Goal: Task Accomplishment & Management: Complete application form

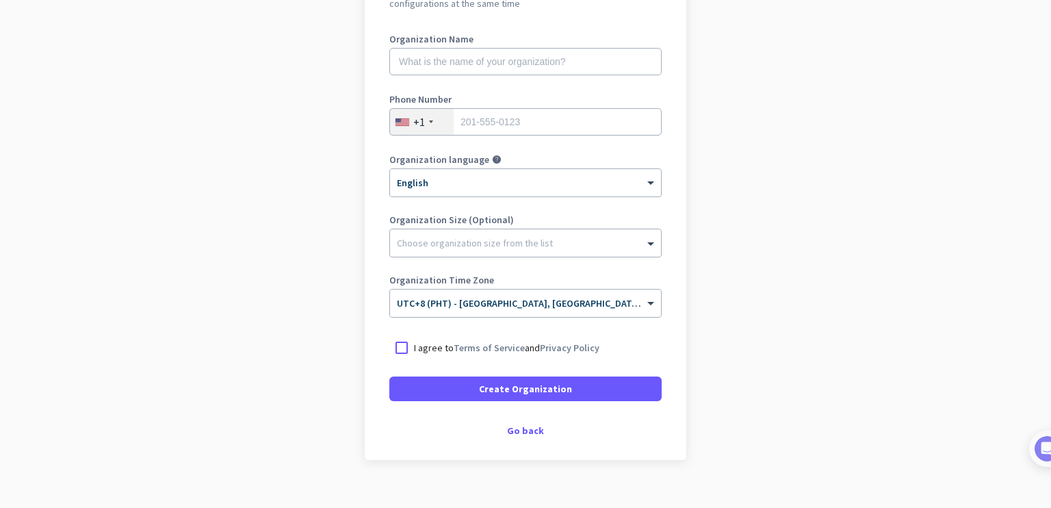
scroll to position [196, 0]
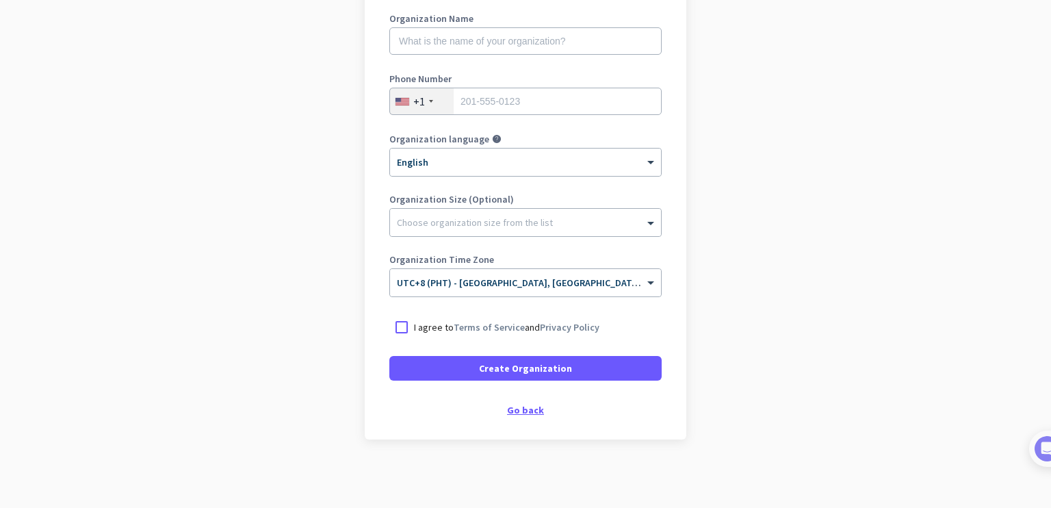
click at [514, 412] on div "Go back" at bounding box center [525, 410] width 272 height 10
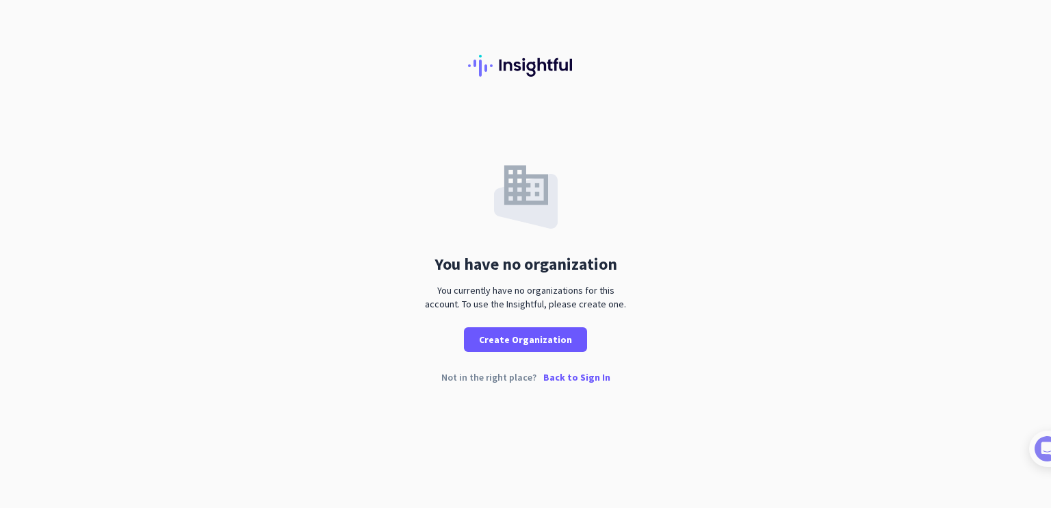
click at [597, 374] on p "Back to Sign In" at bounding box center [576, 377] width 67 height 10
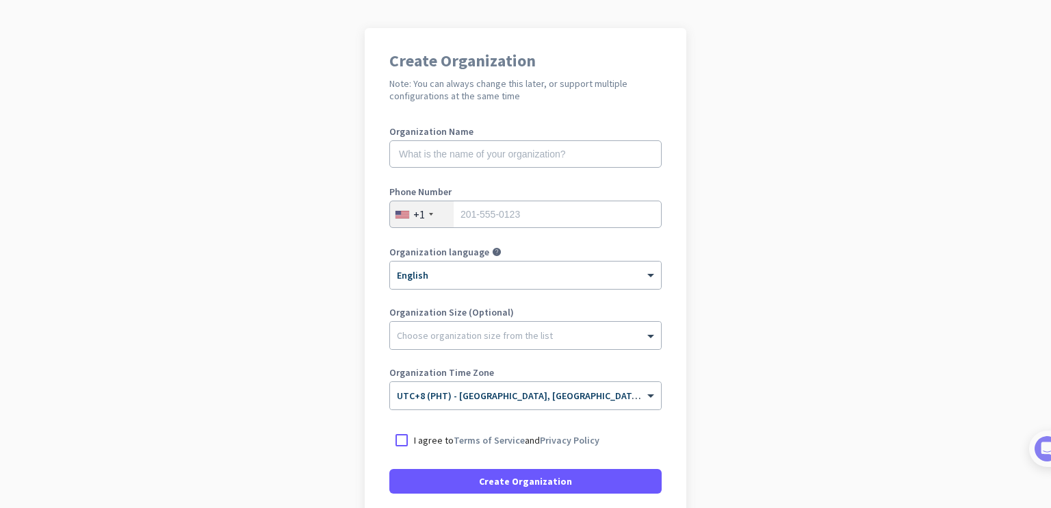
scroll to position [85, 0]
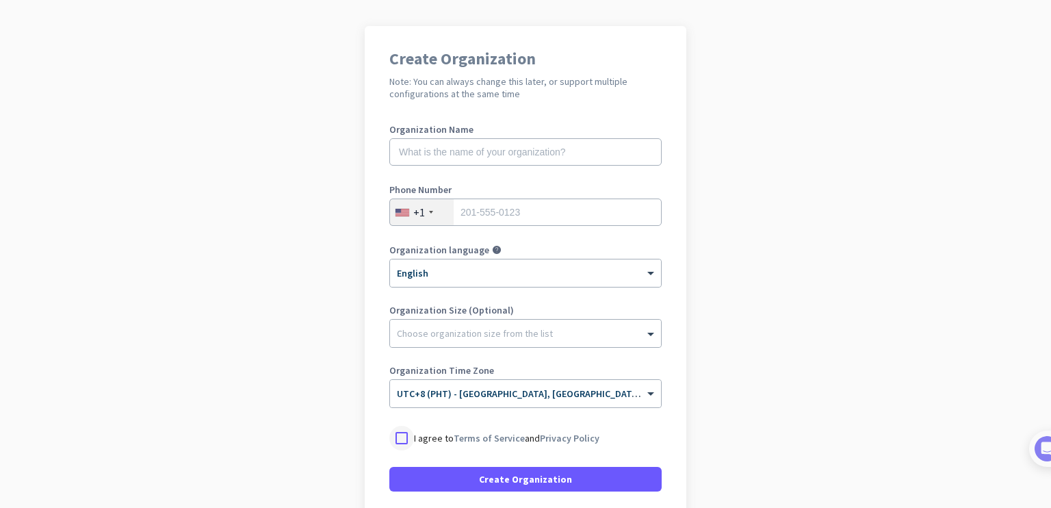
click at [393, 436] on div at bounding box center [401, 438] width 25 height 25
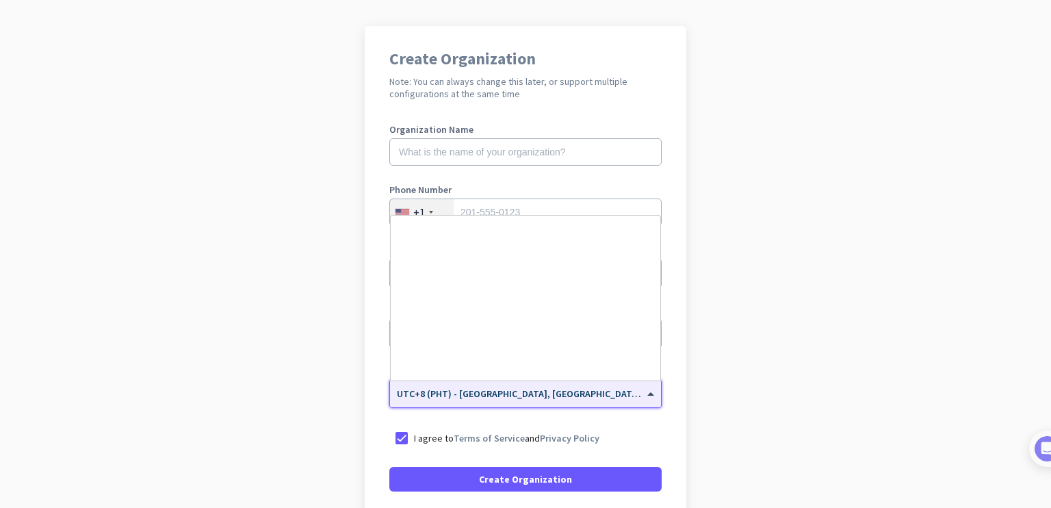
click at [644, 396] on span at bounding box center [652, 394] width 17 height 12
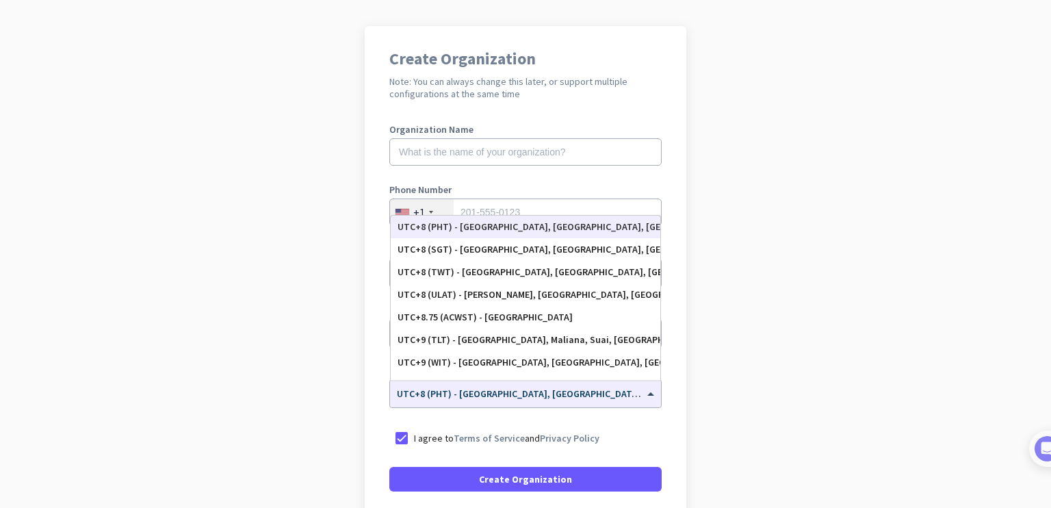
click at [287, 242] on app-onboarding-organization "Create Organization Note: You can always change this later, or support multiple…" at bounding box center [525, 322] width 1051 height 592
click at [644, 393] on span at bounding box center [652, 394] width 17 height 12
click at [744, 410] on app-onboarding-organization "Create Organization Note: You can always change this later, or support multiple…" at bounding box center [525, 322] width 1051 height 592
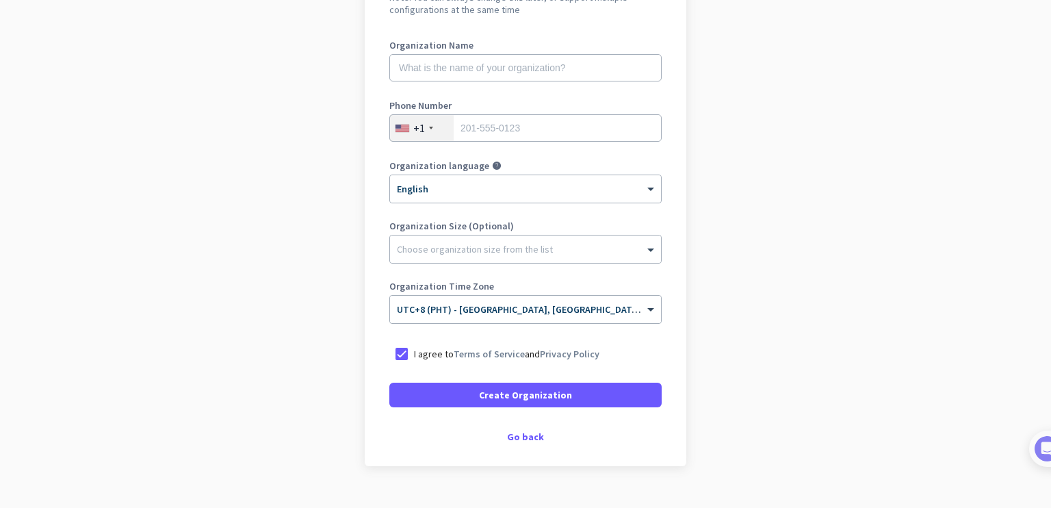
scroll to position [170, 0]
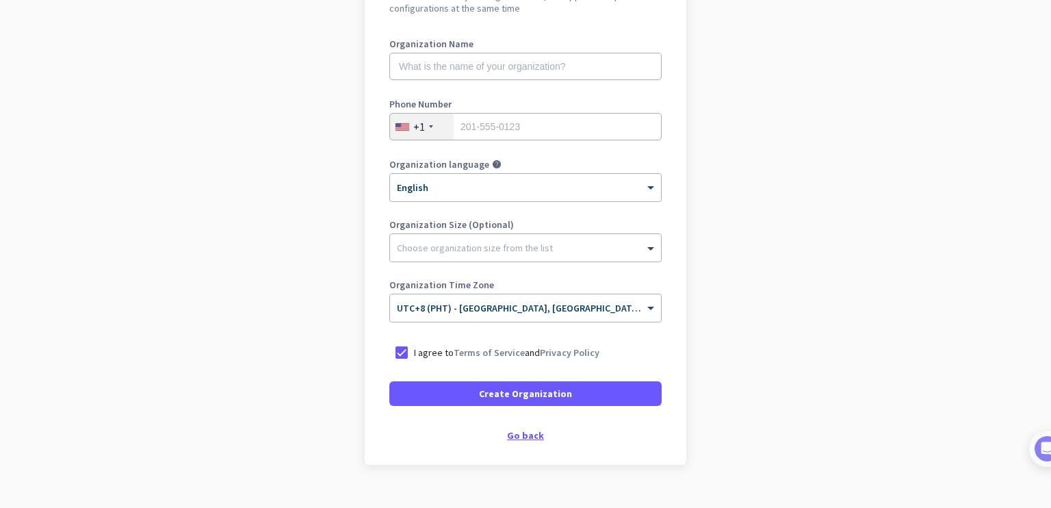
click at [527, 430] on div "Go back" at bounding box center [525, 435] width 272 height 10
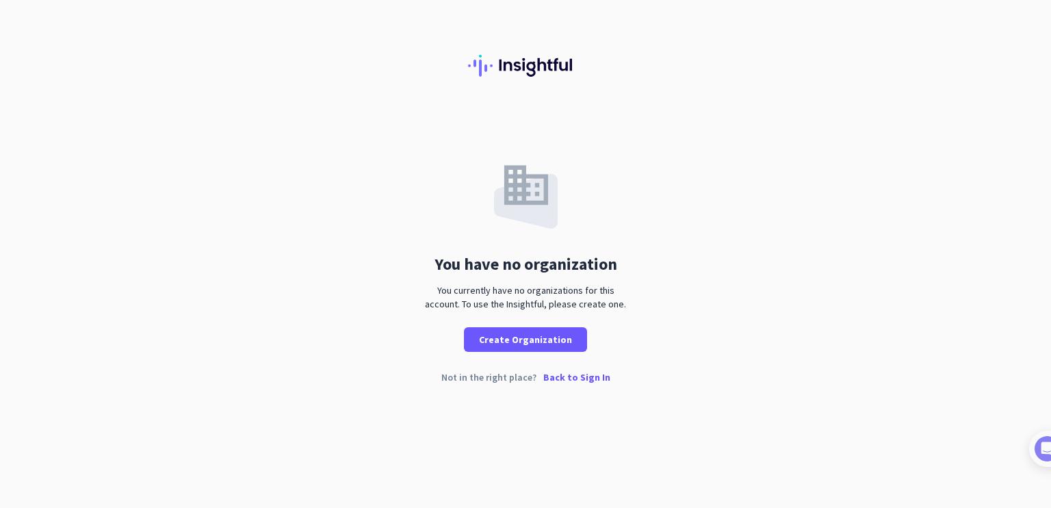
click at [558, 378] on p "Back to Sign In" at bounding box center [576, 377] width 67 height 10
